Goal: Task Accomplishment & Management: Complete application form

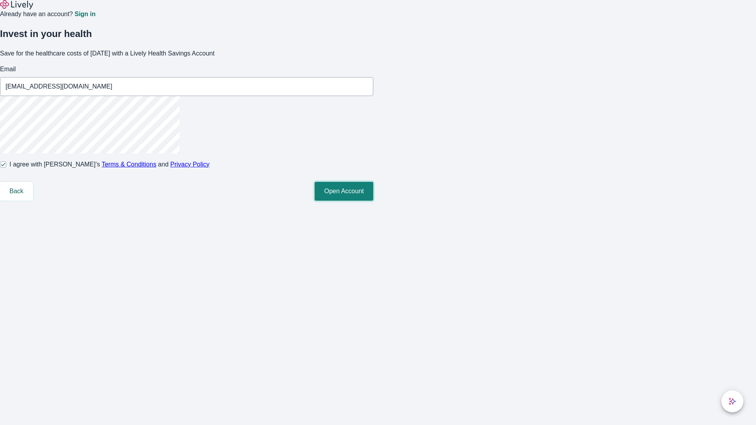
click at [373, 201] on button "Open Account" at bounding box center [344, 191] width 59 height 19
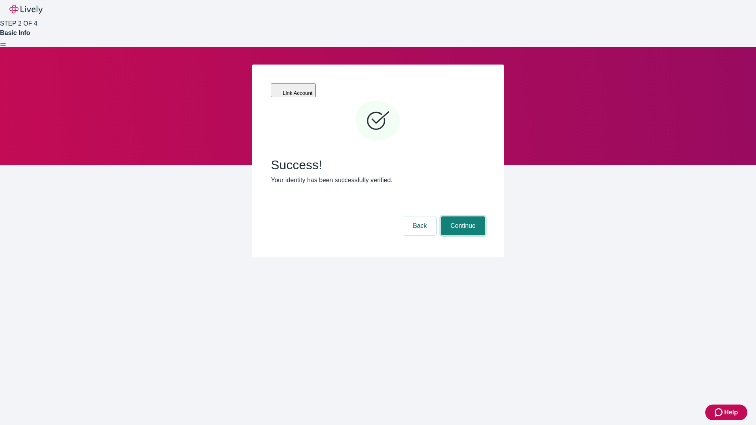
click at [462, 217] on button "Continue" at bounding box center [463, 226] width 44 height 19
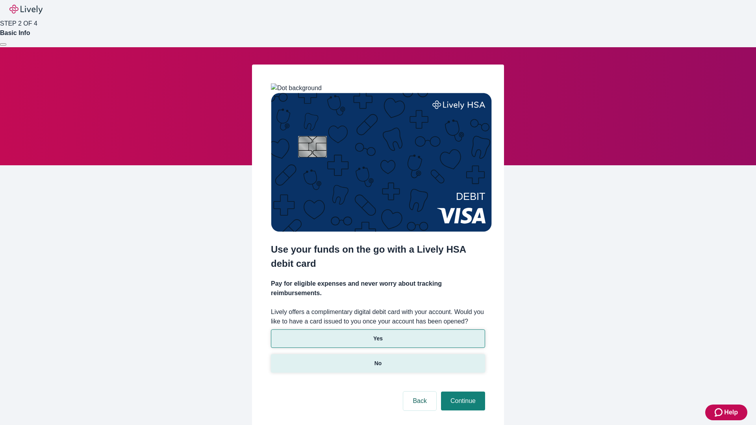
click at [378, 360] on p "No" at bounding box center [378, 364] width 7 height 8
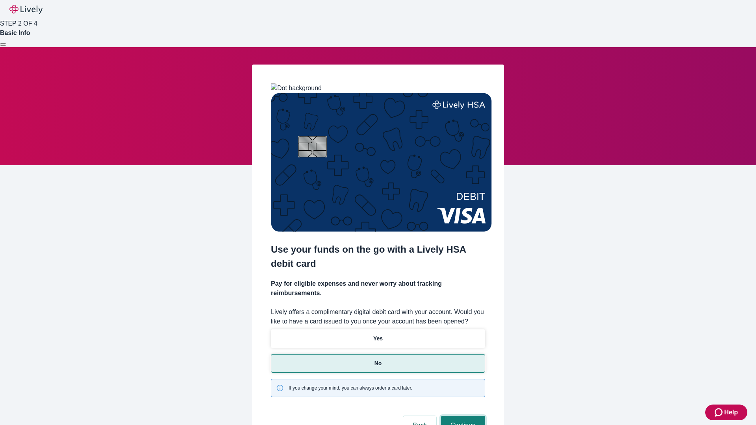
click at [462, 416] on button "Continue" at bounding box center [463, 425] width 44 height 19
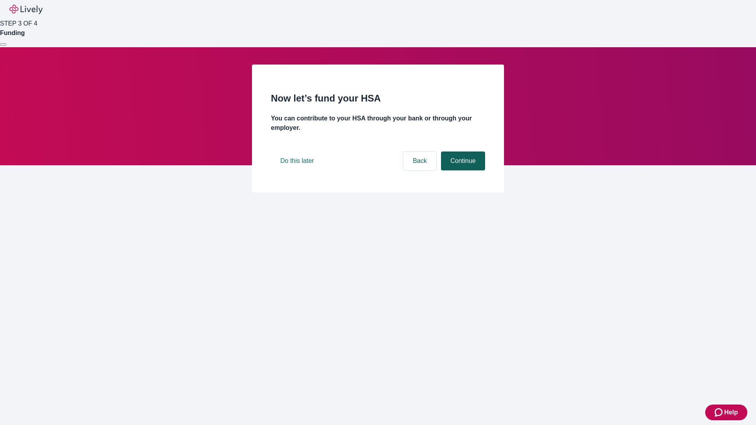
click at [462, 171] on button "Continue" at bounding box center [463, 161] width 44 height 19
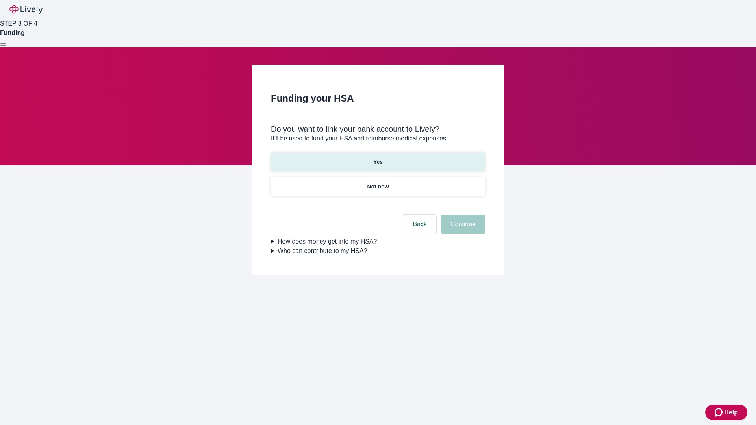
click at [378, 158] on p "Yes" at bounding box center [377, 162] width 9 height 8
click at [462, 215] on button "Continue" at bounding box center [463, 224] width 44 height 19
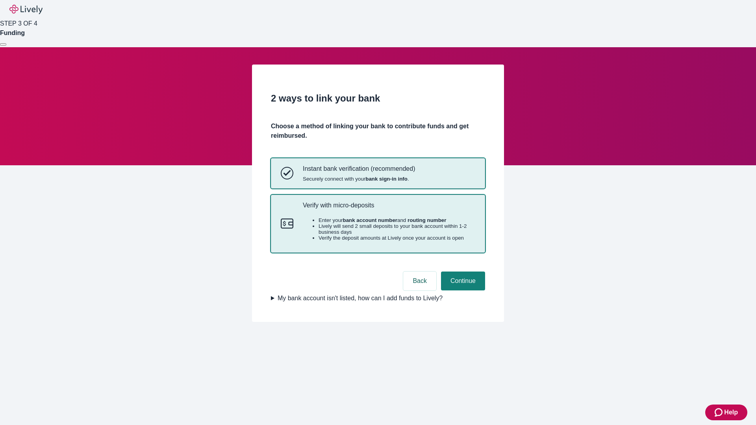
click at [389, 209] on p "Verify with micro-deposits" at bounding box center [389, 205] width 173 height 7
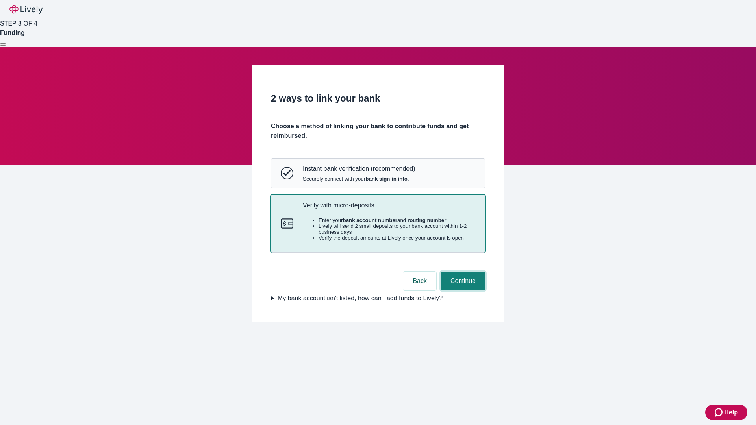
click at [462, 291] on button "Continue" at bounding box center [463, 281] width 44 height 19
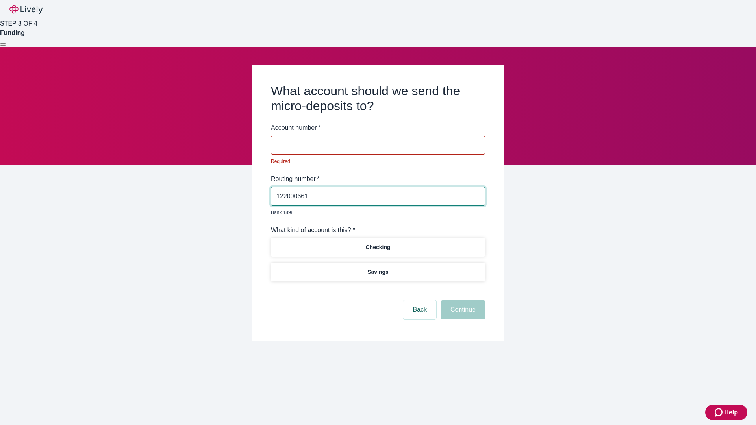
type input "122000661"
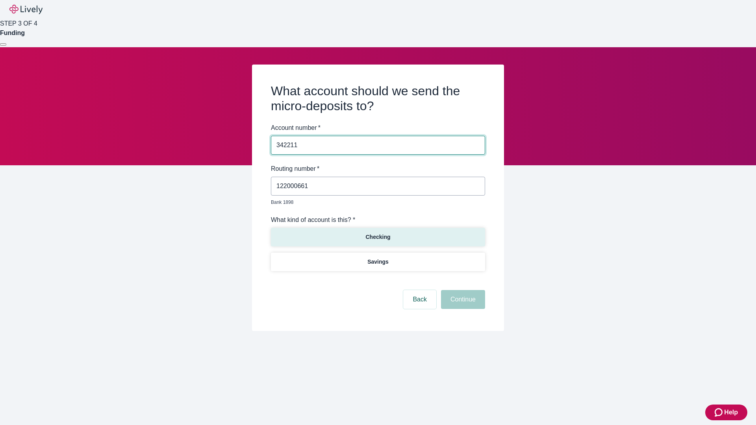
type input "342211"
click at [378, 233] on p "Checking" at bounding box center [377, 237] width 25 height 8
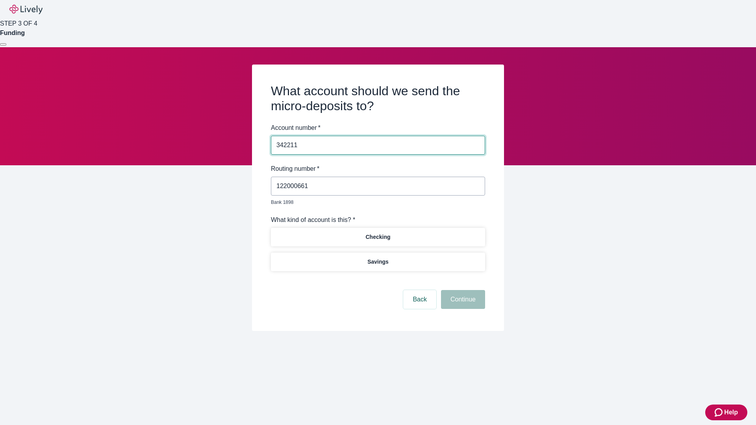
click at [462, 291] on button "Continue" at bounding box center [463, 299] width 44 height 19
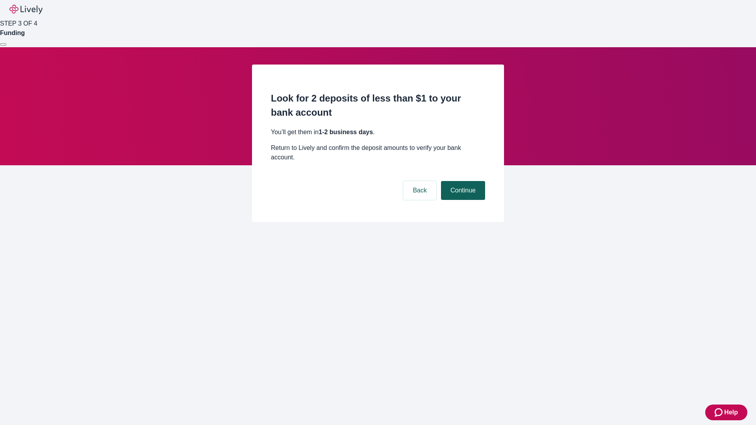
click at [462, 181] on button "Continue" at bounding box center [463, 190] width 44 height 19
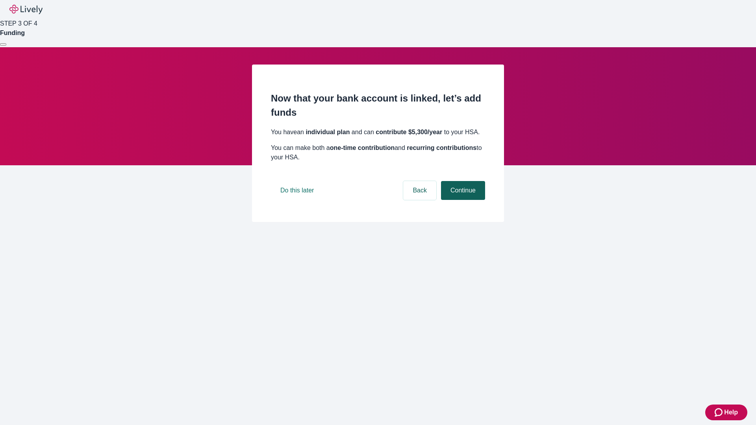
click at [462, 200] on button "Continue" at bounding box center [463, 190] width 44 height 19
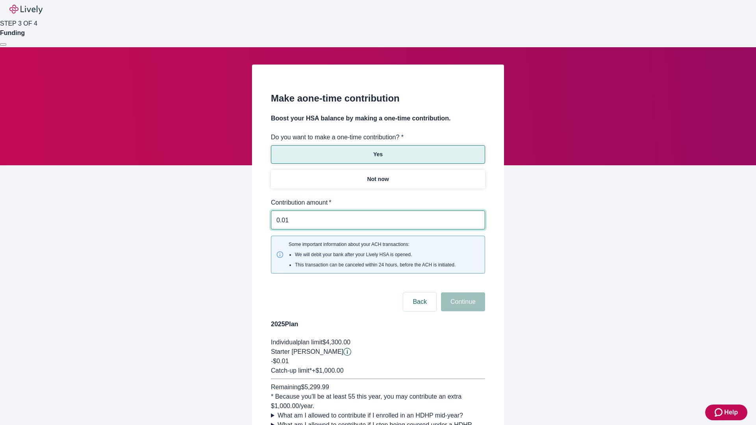
type input "0.01"
click at [462, 293] on button "Continue" at bounding box center [463, 302] width 44 height 19
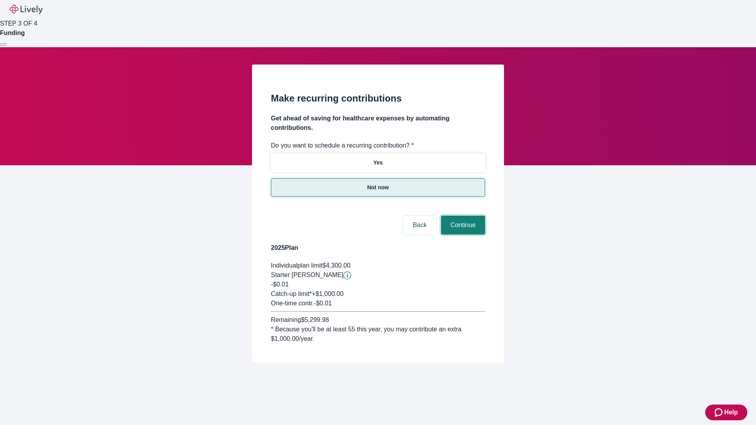
click at [462, 216] on button "Continue" at bounding box center [463, 225] width 44 height 19
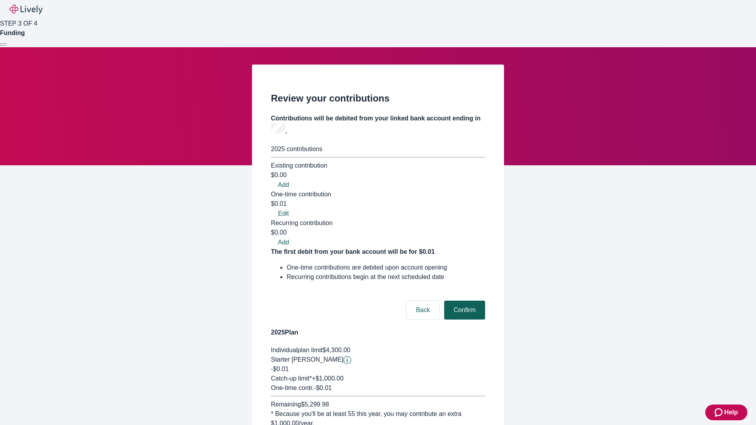
click at [464, 301] on button "Confirm" at bounding box center [464, 310] width 41 height 19
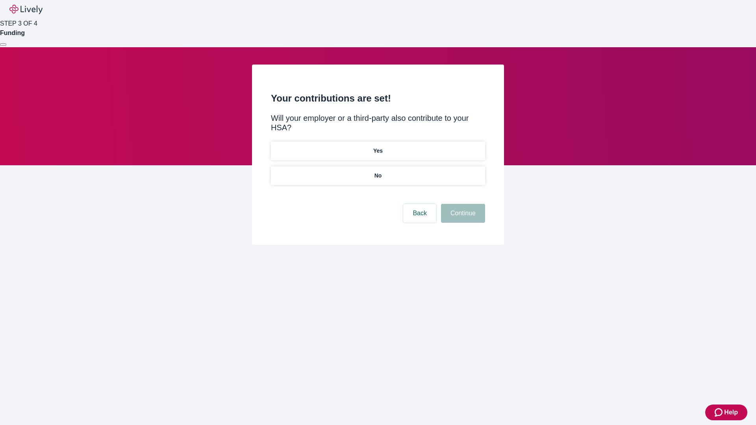
click at [378, 172] on p "No" at bounding box center [378, 176] width 7 height 8
click at [462, 204] on button "Continue" at bounding box center [463, 213] width 44 height 19
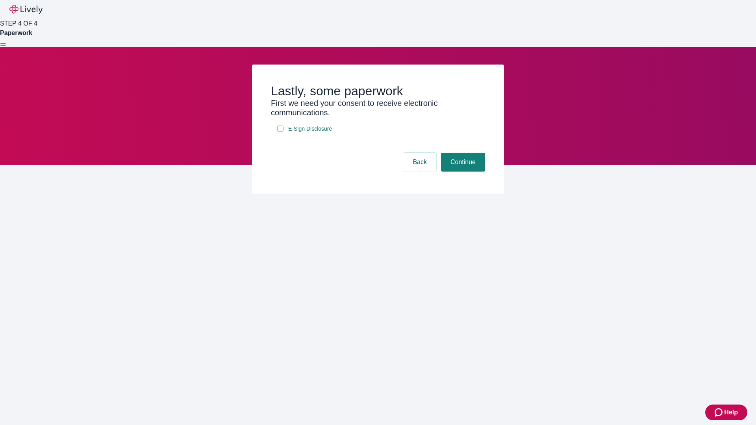
click at [280, 132] on input "E-Sign Disclosure" at bounding box center [280, 129] width 6 height 6
checkbox input "true"
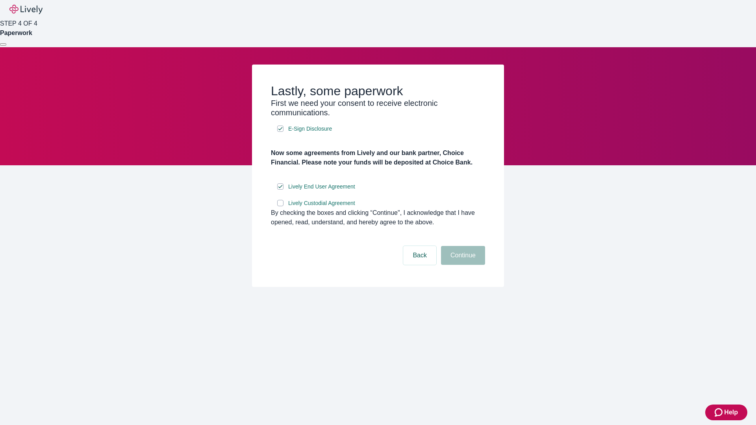
click at [280, 206] on input "Lively Custodial Agreement" at bounding box center [280, 203] width 6 height 6
checkbox input "true"
click at [462, 265] on button "Continue" at bounding box center [463, 255] width 44 height 19
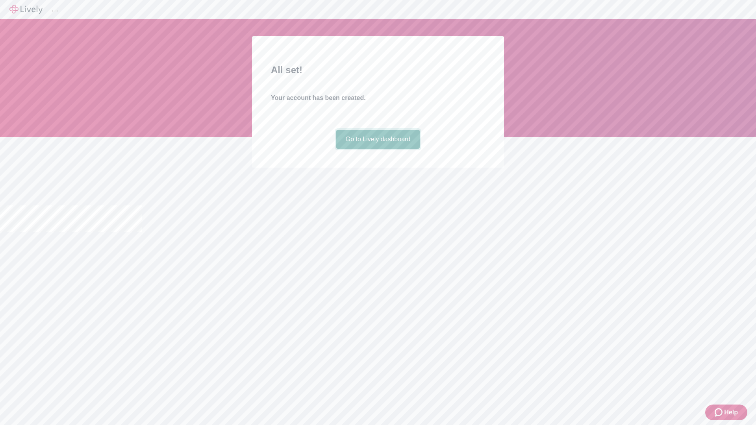
click at [378, 149] on link "Go to Lively dashboard" at bounding box center [378, 139] width 84 height 19
